Goal: Check status: Check status

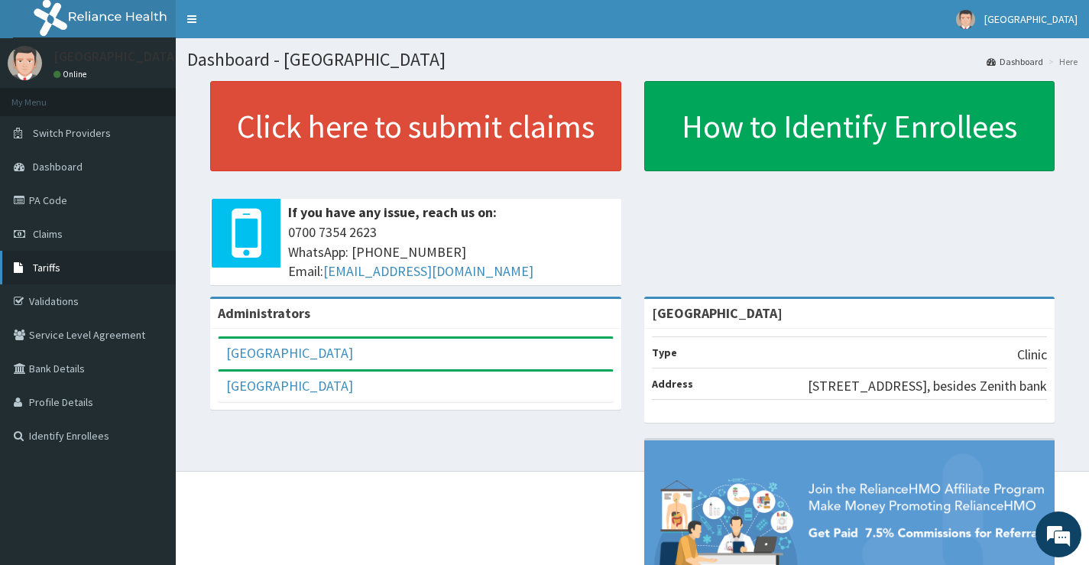
click at [52, 267] on span "Tariffs" at bounding box center [47, 268] width 28 height 14
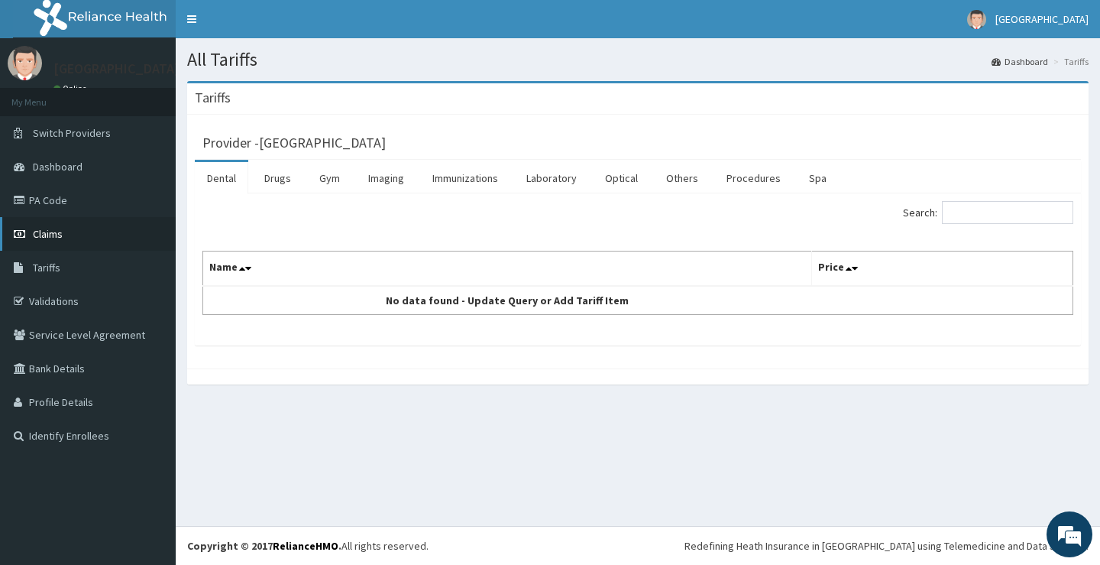
click at [44, 231] on span "Claims" at bounding box center [48, 234] width 30 height 14
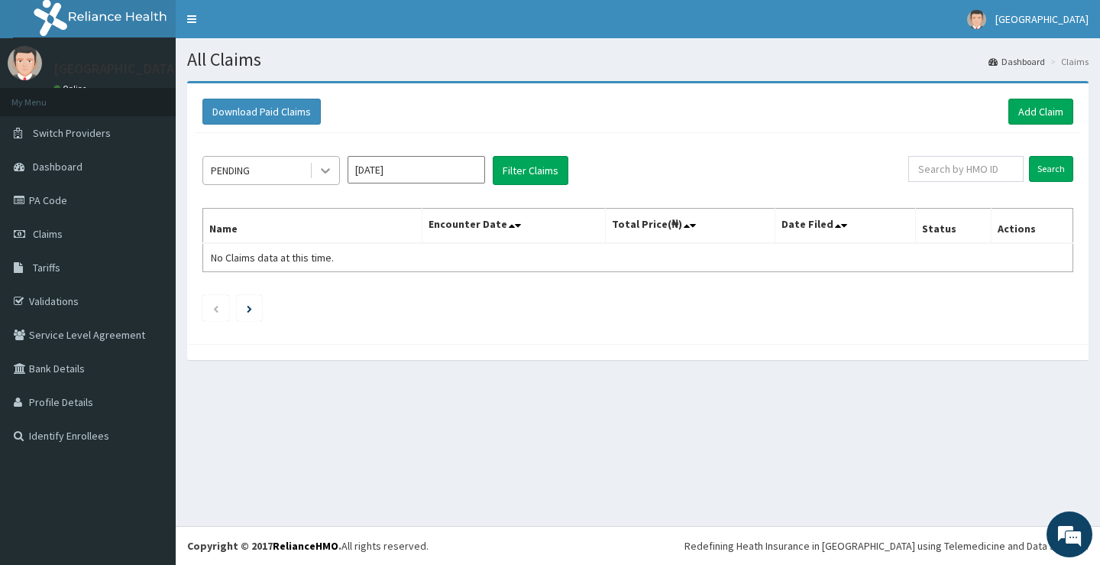
click at [325, 170] on icon at bounding box center [325, 170] width 15 height 15
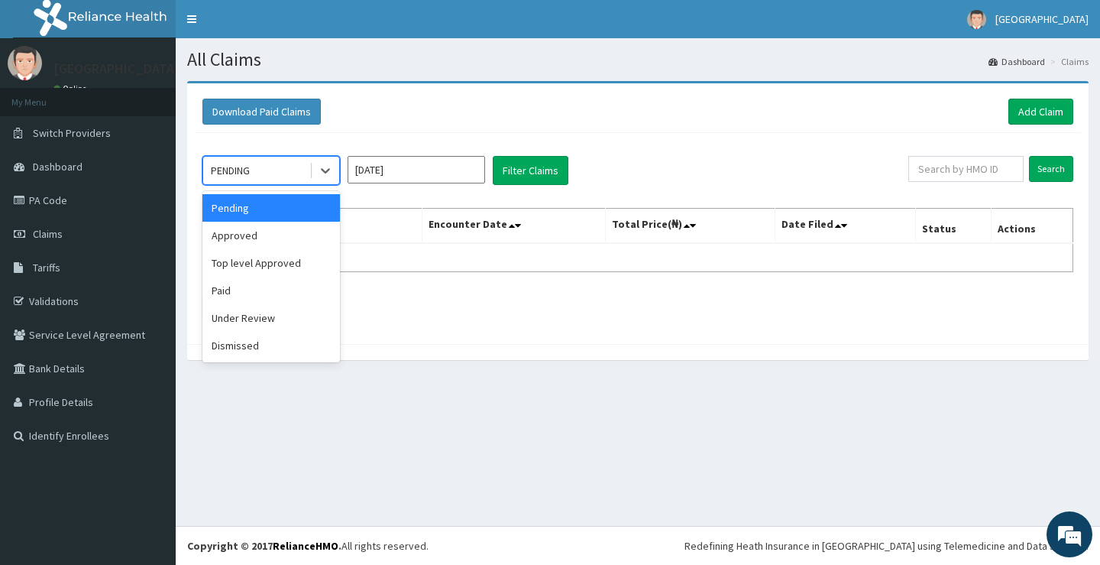
click at [241, 206] on div "Pending" at bounding box center [271, 208] width 138 height 28
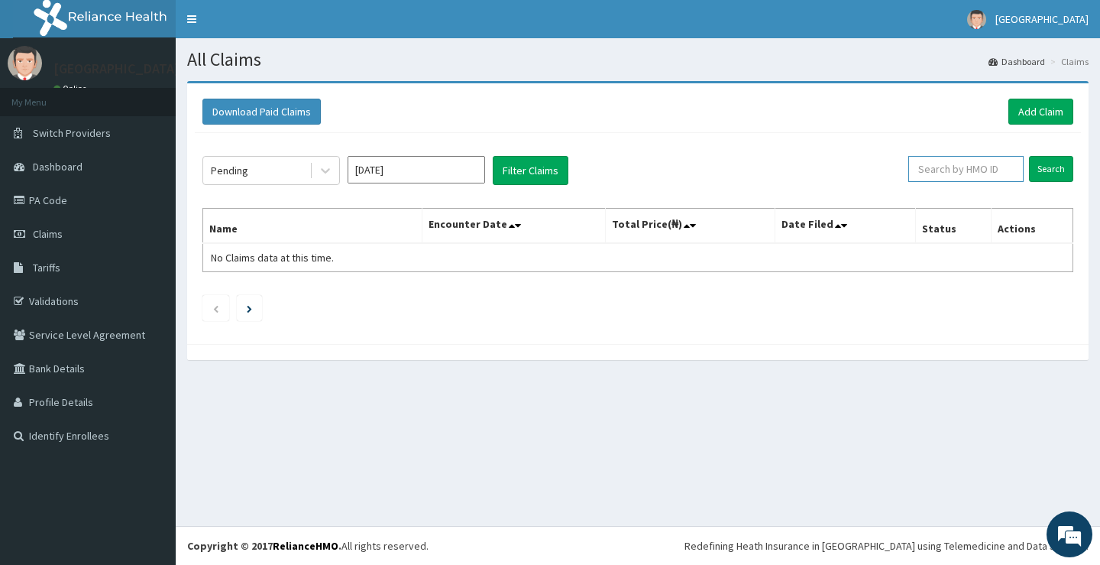
click at [950, 170] on input "text" at bounding box center [965, 169] width 115 height 26
paste input "PIL/10001/A"
type input "PIL/10001/A"
click at [1042, 166] on input "Search" at bounding box center [1051, 169] width 44 height 26
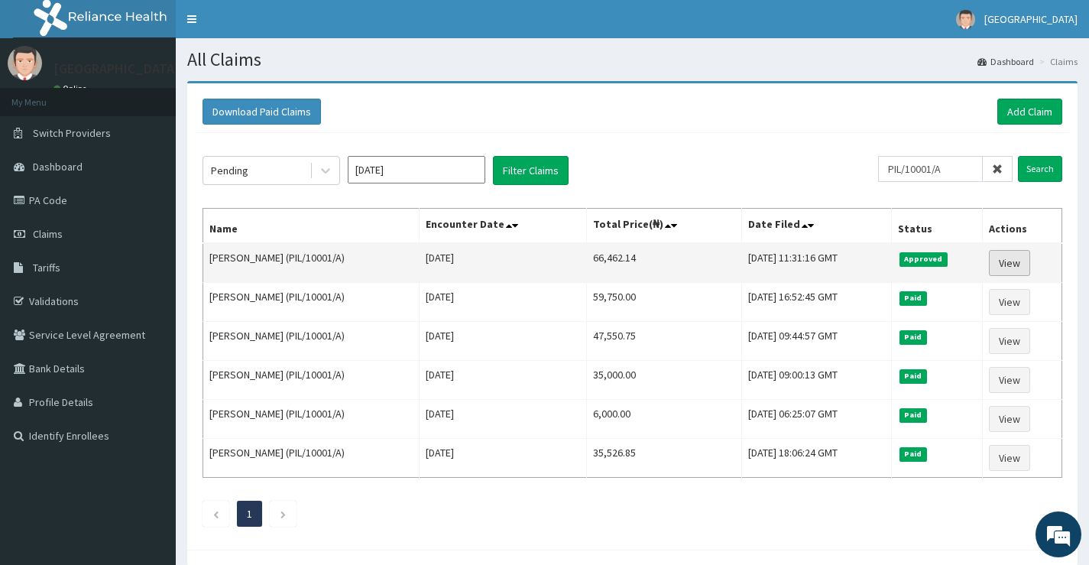
click at [1012, 264] on link "View" at bounding box center [1009, 263] width 41 height 26
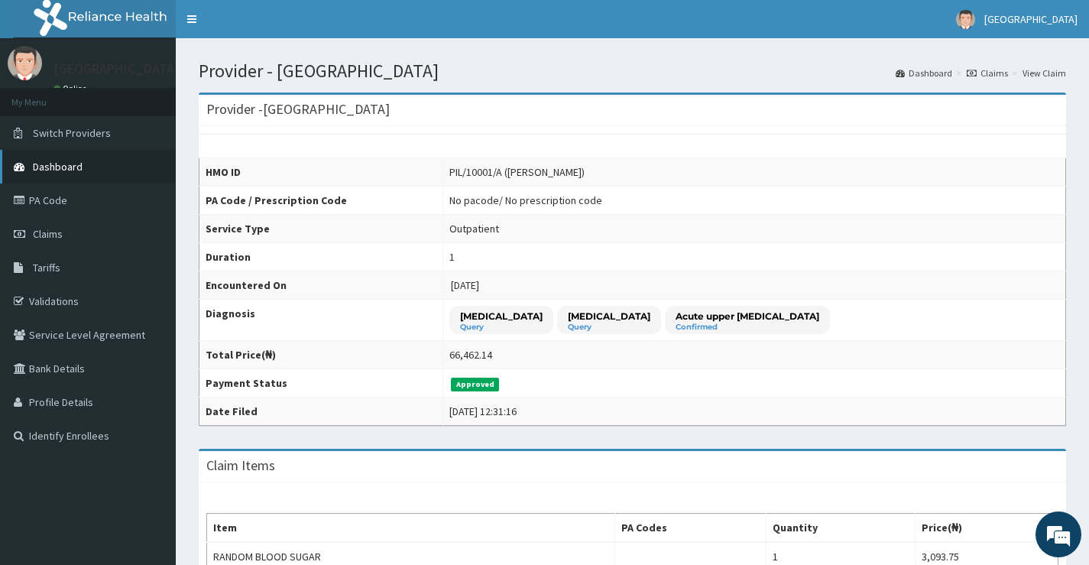
click at [53, 169] on span "Dashboard" at bounding box center [58, 167] width 50 height 14
